Goal: Task Accomplishment & Management: Manage account settings

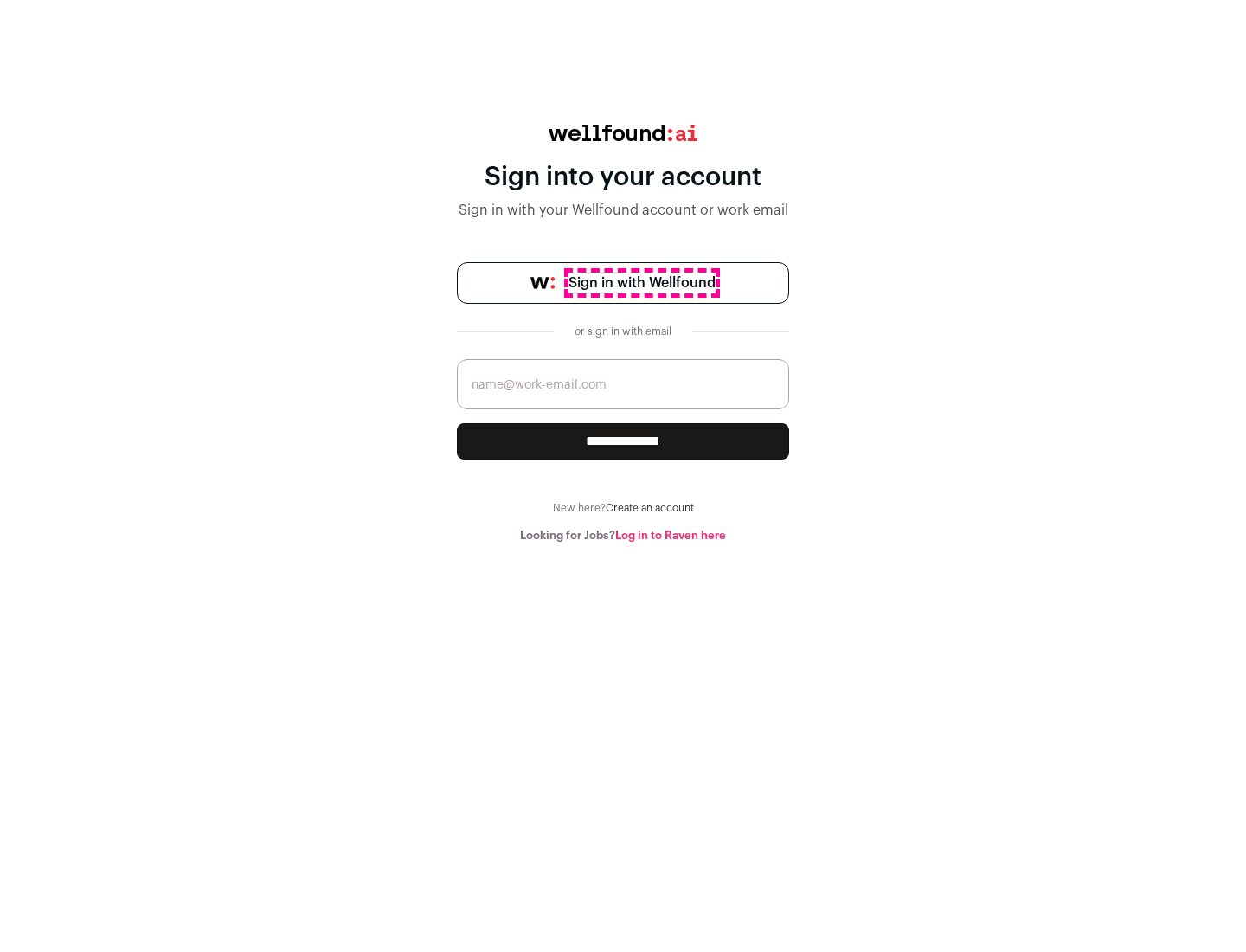
click at [642, 283] on span "Sign in with Wellfound" at bounding box center [642, 283] width 147 height 21
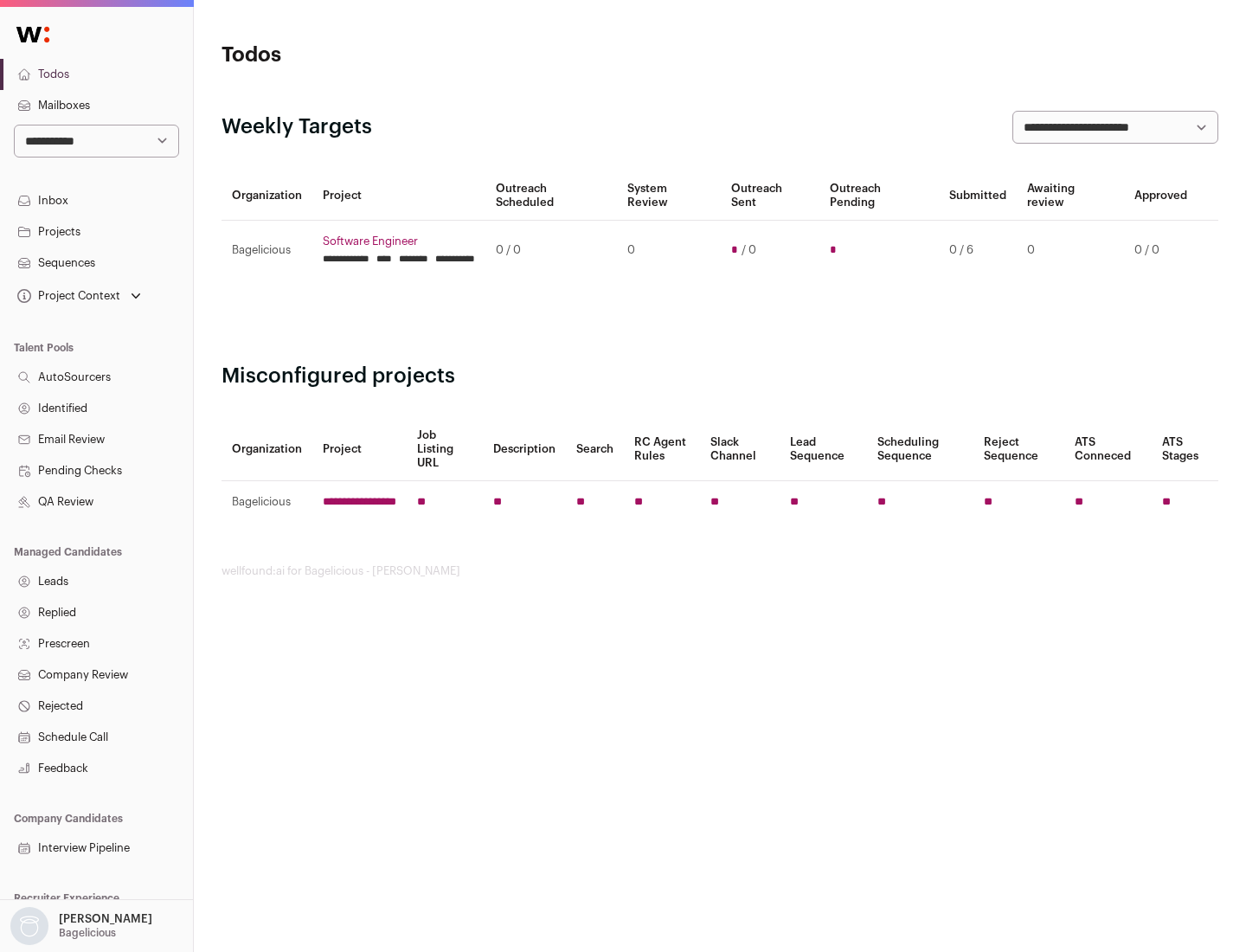
click at [96, 231] on link "Projects" at bounding box center [97, 231] width 193 height 31
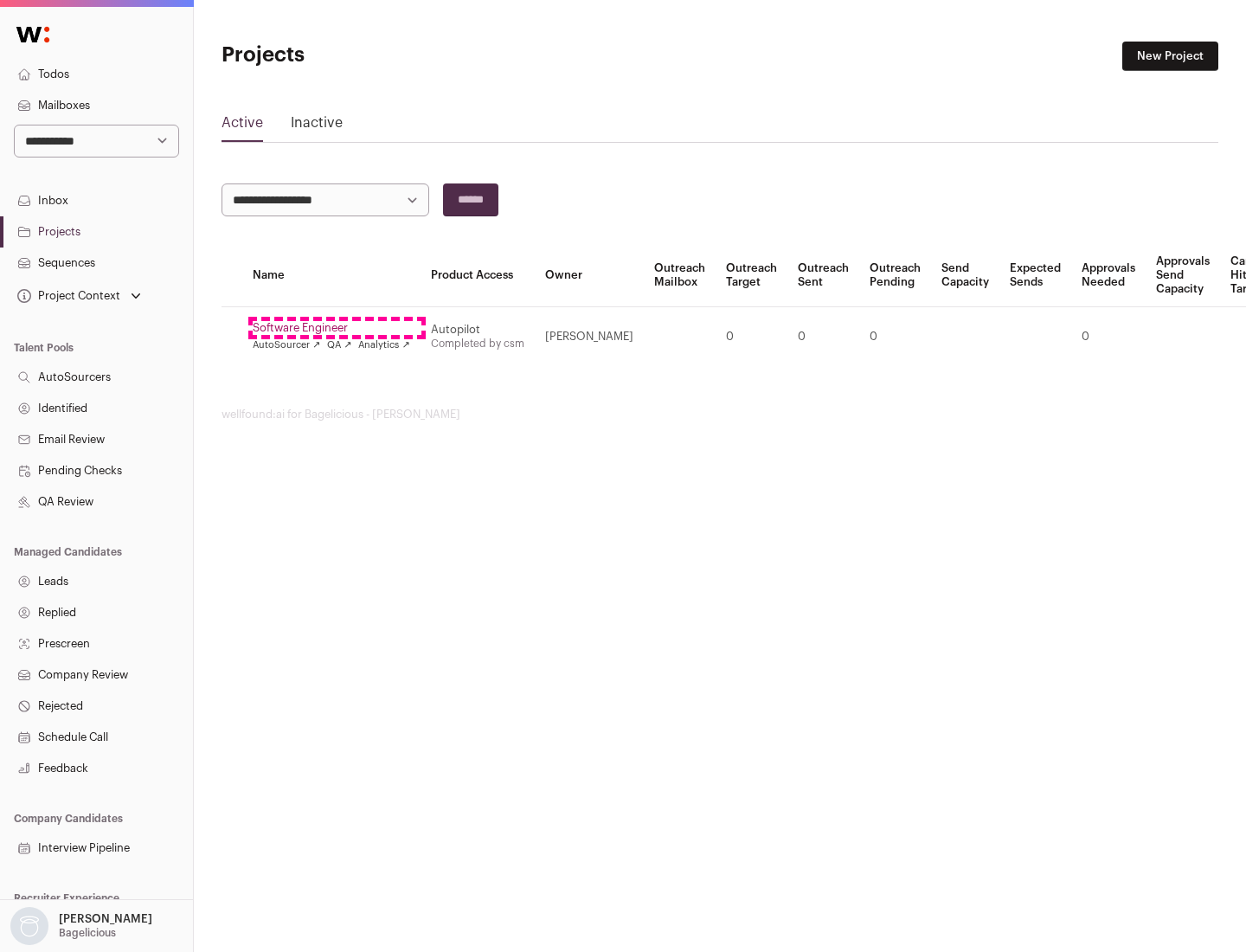
click at [337, 328] on link "Software Engineer" at bounding box center [332, 327] width 157 height 14
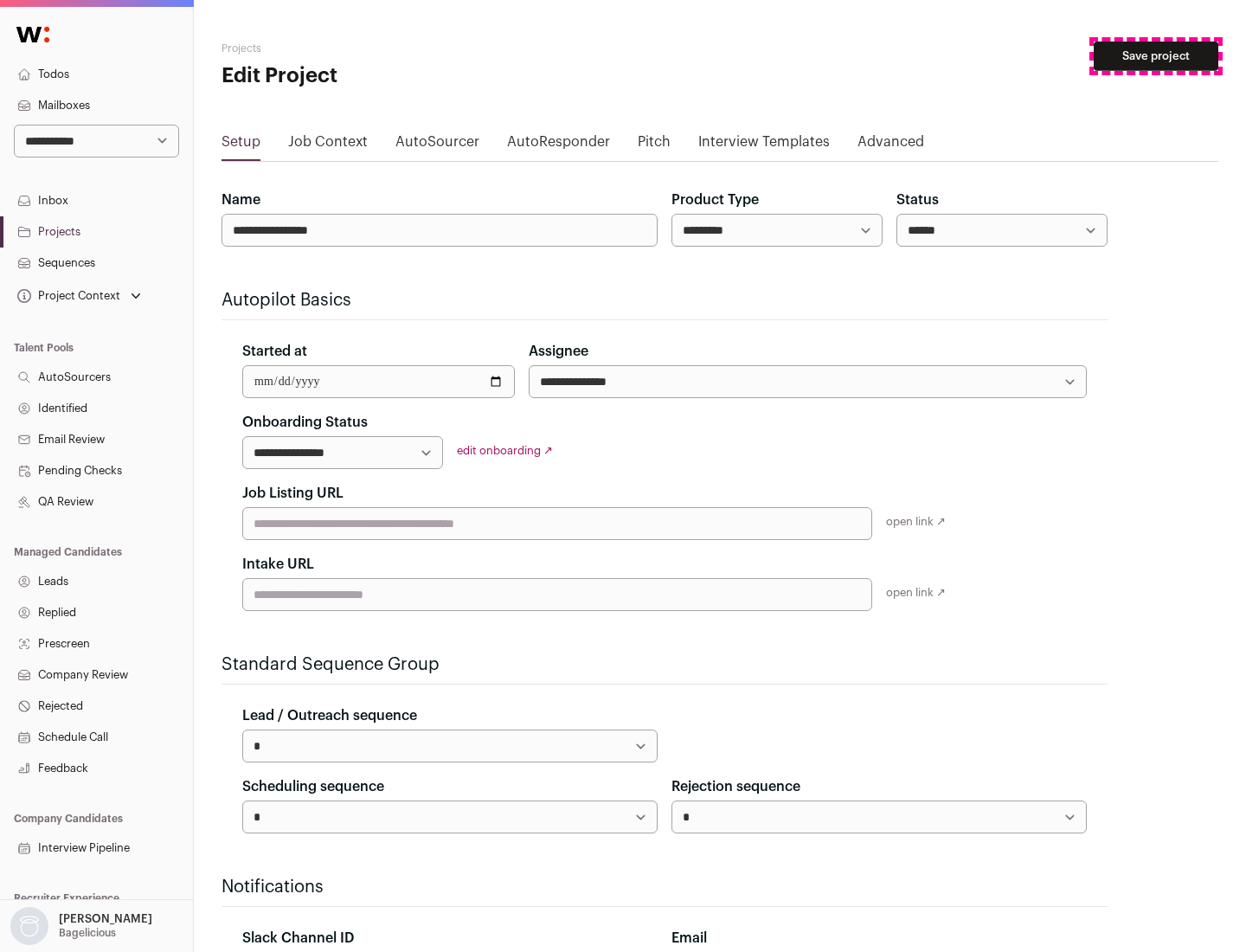
click at [1157, 56] on button "Save project" at bounding box center [1157, 56] width 125 height 30
